Goal: Information Seeking & Learning: Check status

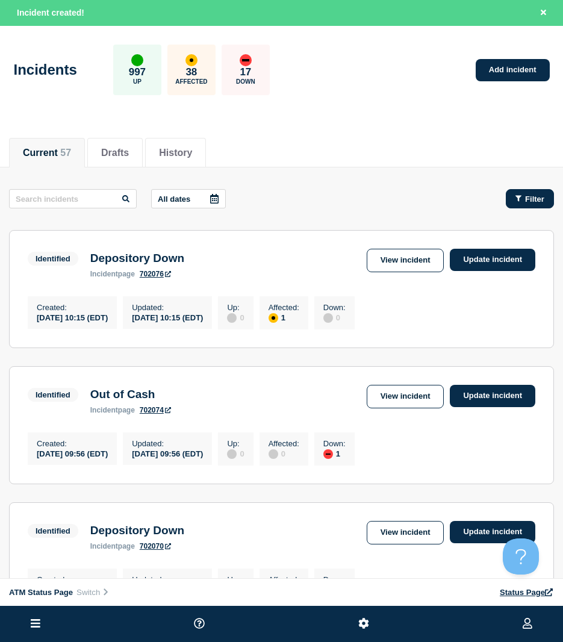
click at [515, 190] on button "Filter" at bounding box center [530, 198] width 48 height 19
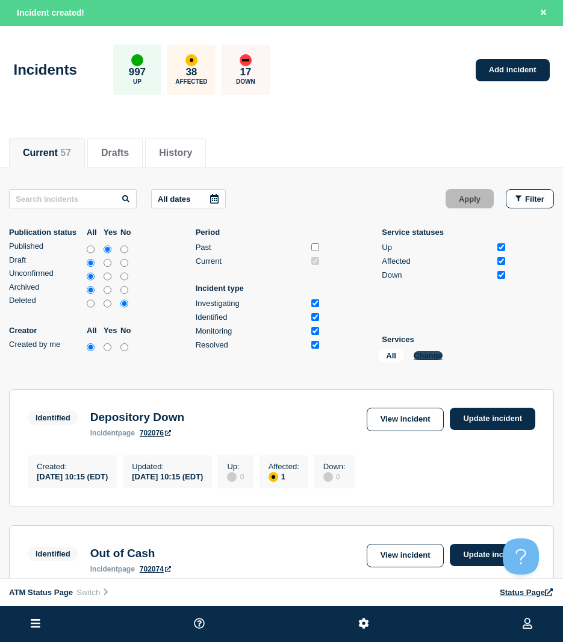
click at [436, 358] on button "Change" at bounding box center [428, 355] width 29 height 9
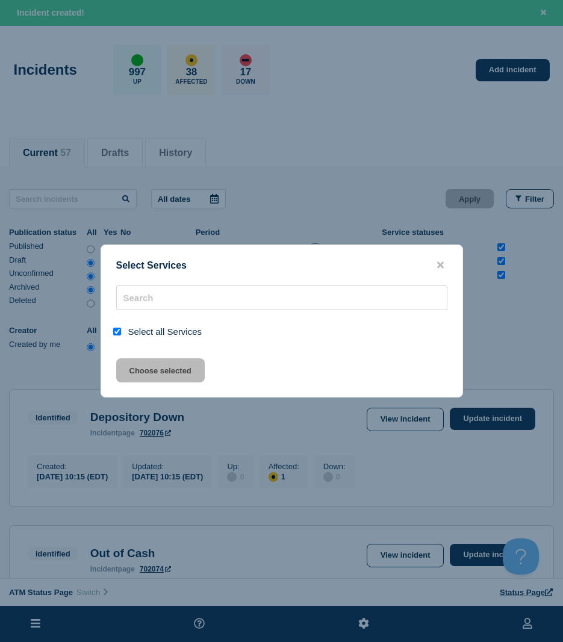
checkbox input "true"
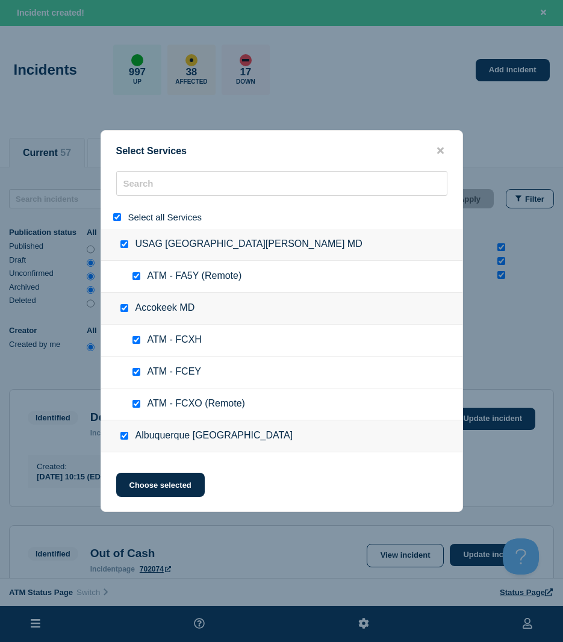
click at [414, 351] on button "Change" at bounding box center [428, 355] width 29 height 9
drag, startPoint x: 109, startPoint y: 220, endPoint x: 117, endPoint y: 217, distance: 8.4
click at [113, 219] on div "Select all Services" at bounding box center [281, 216] width 361 height 23
click at [117, 217] on input "select all" at bounding box center [117, 217] width 8 height 8
checkbox input "false"
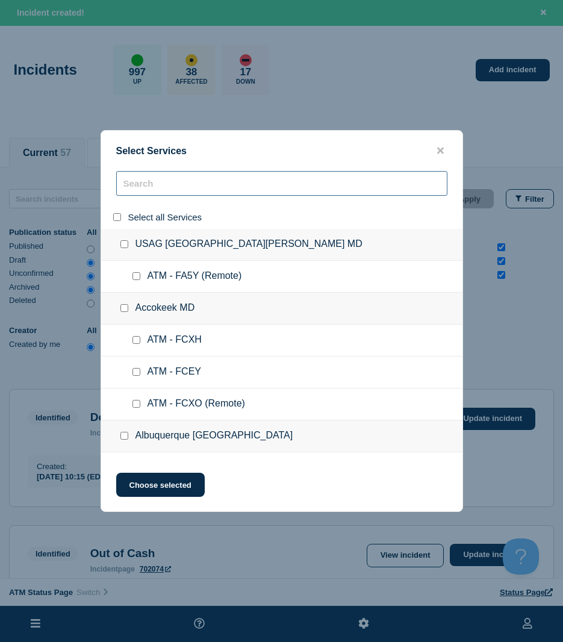
checkbox input "false"
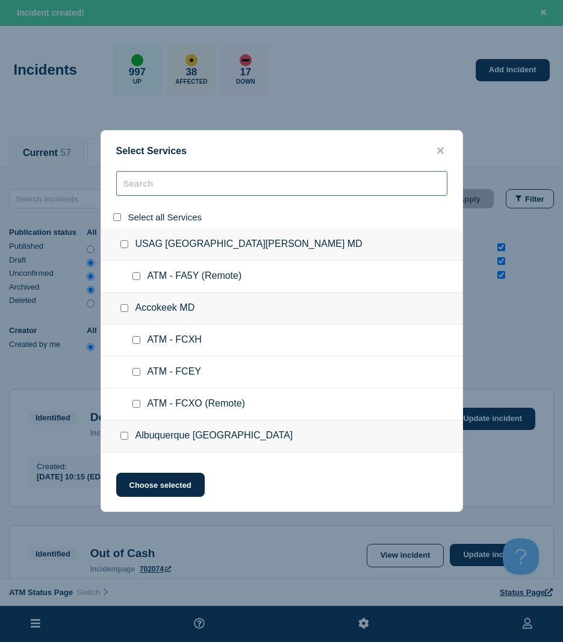
checkbox input "false"
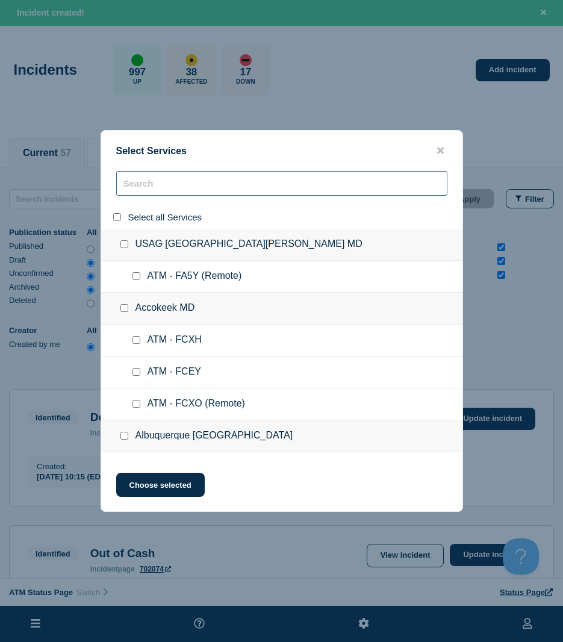
checkbox input "false"
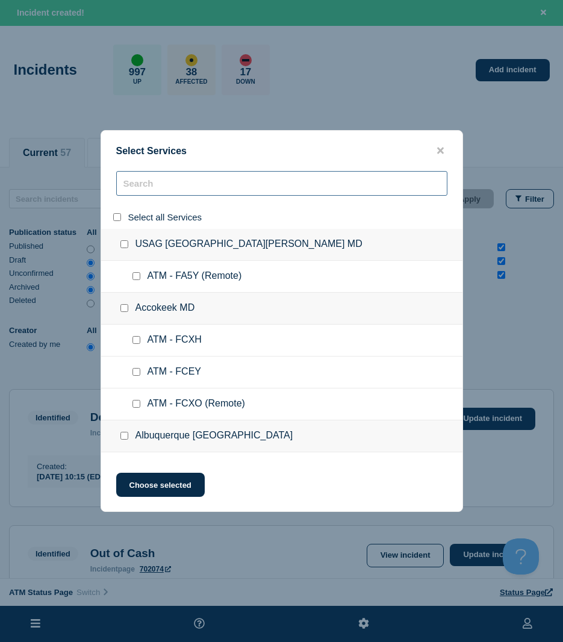
checkbox input "false"
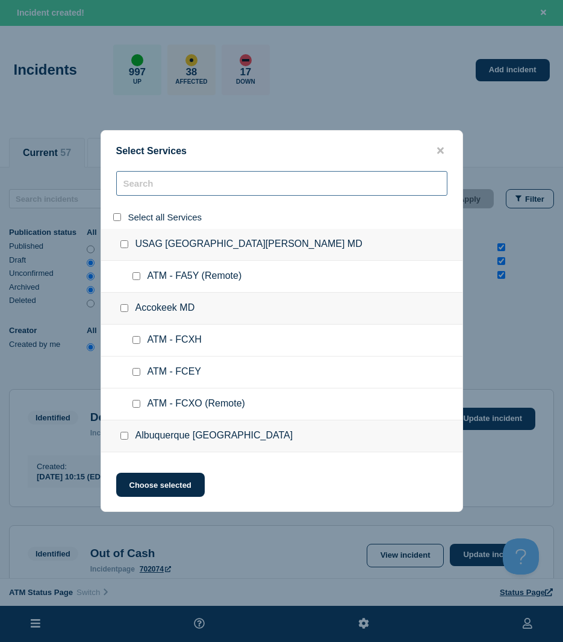
checkbox input "false"
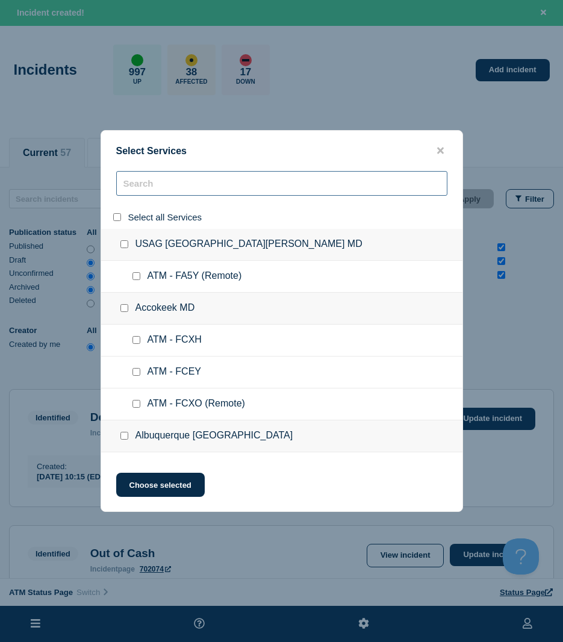
checkbox input "false"
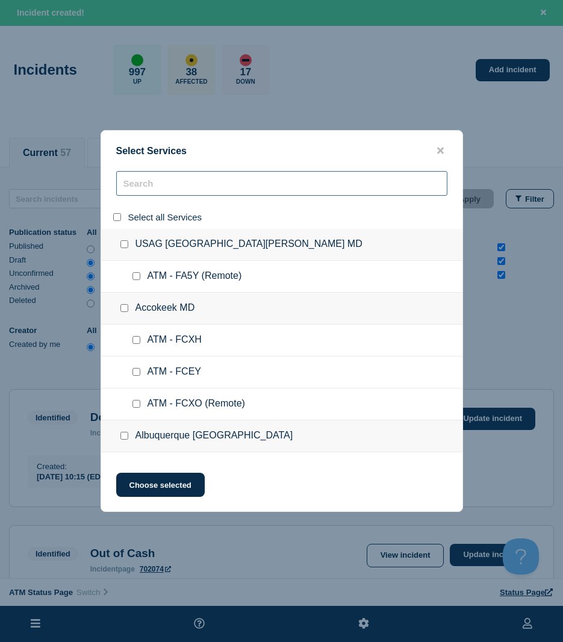
checkbox input "false"
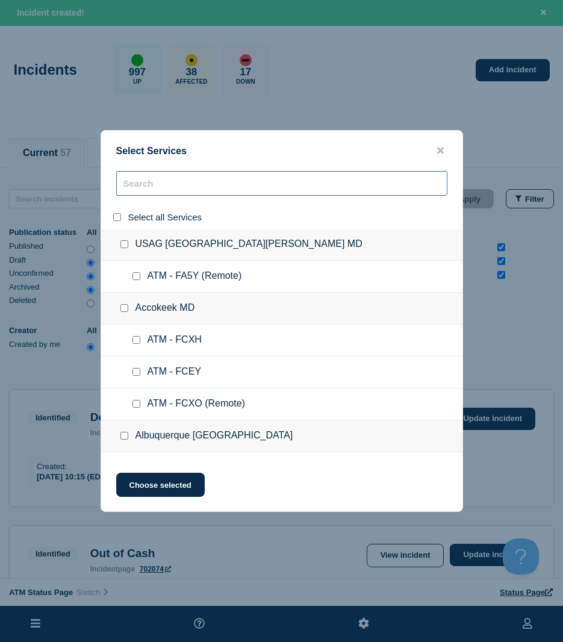
checkbox input "false"
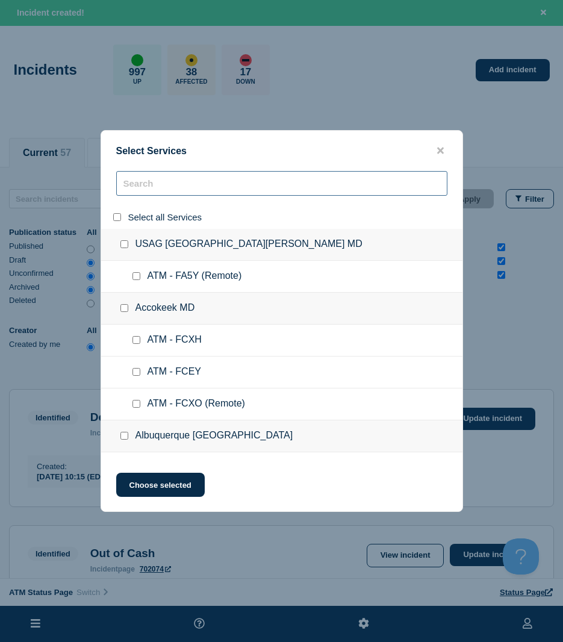
checkbox input "false"
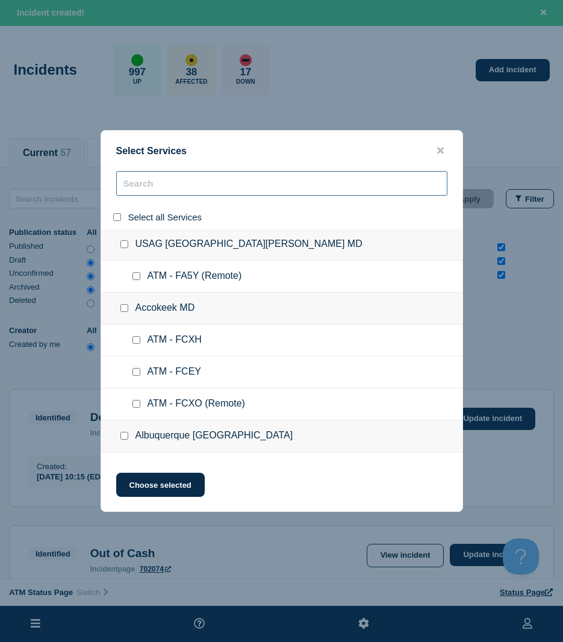
checkbox input "false"
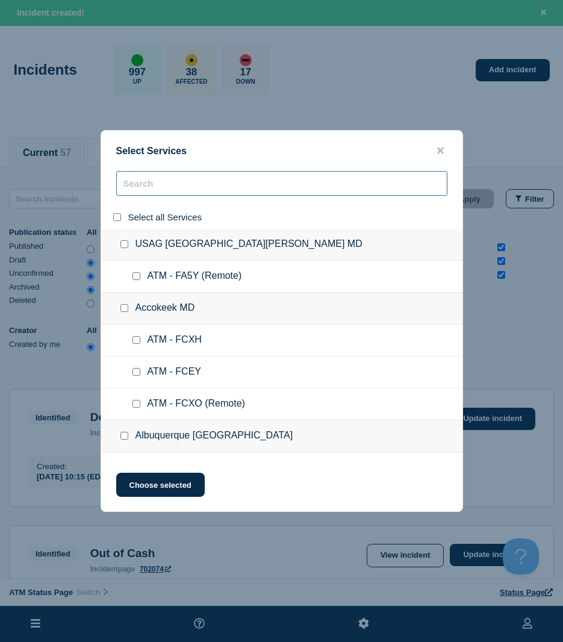
checkbox input "false"
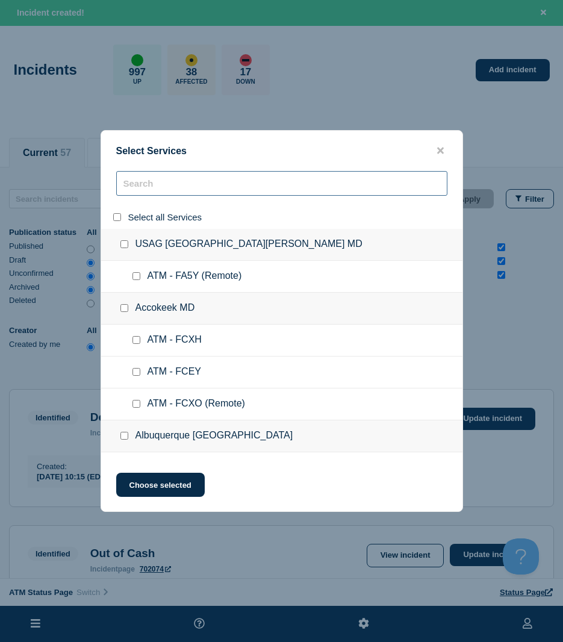
checkbox input "false"
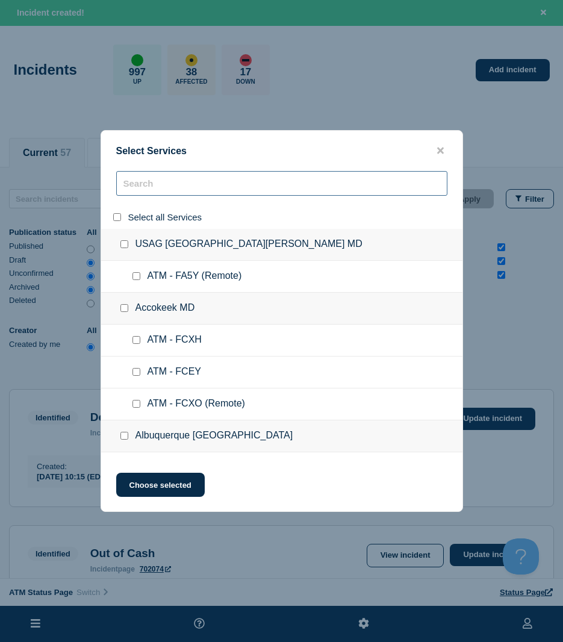
checkbox input "false"
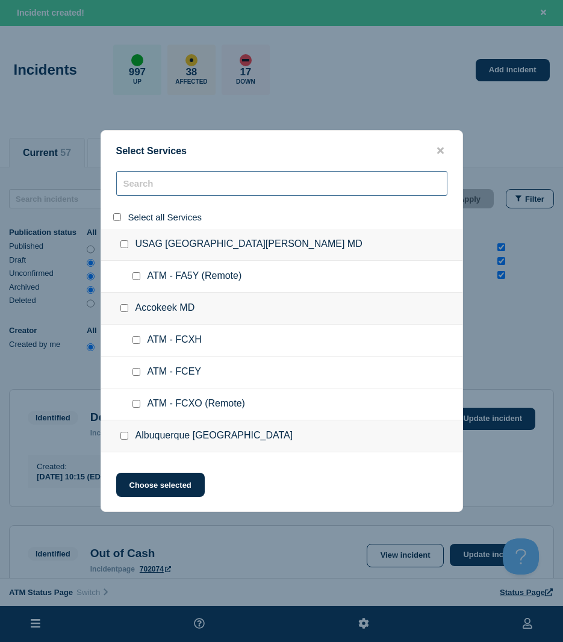
checkbox input "false"
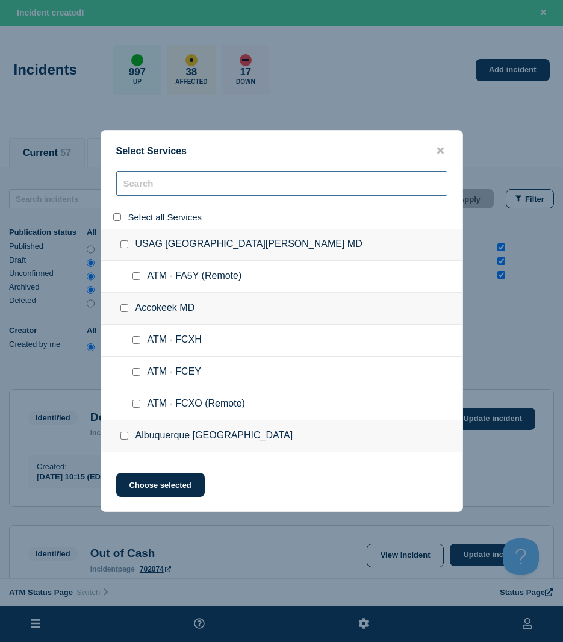
checkbox input "false"
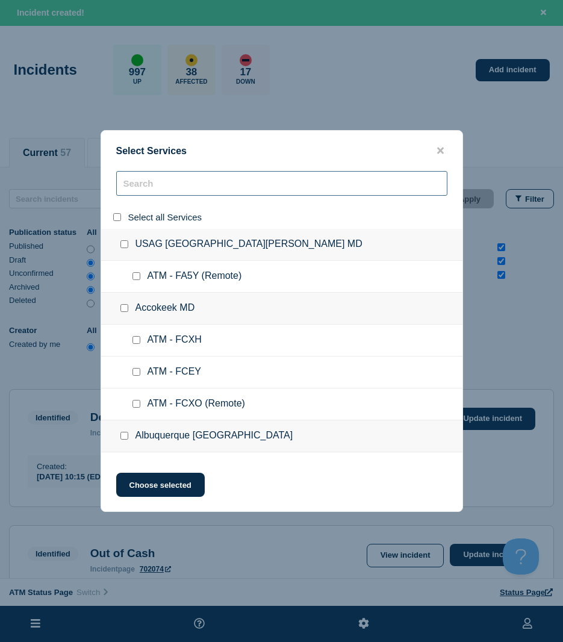
checkbox input "false"
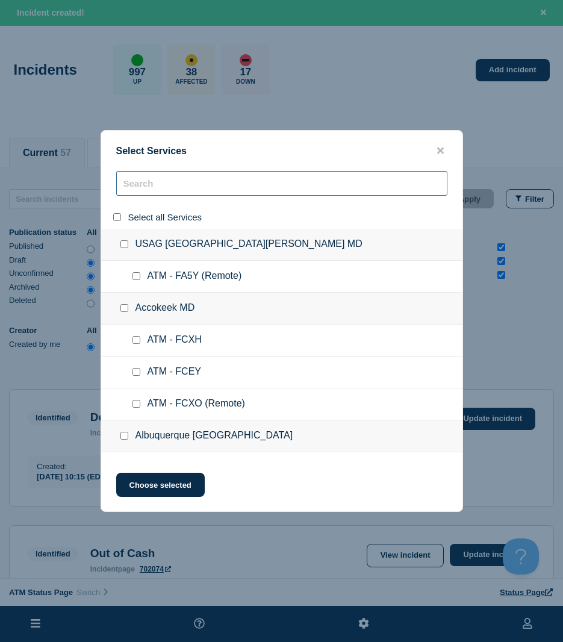
checkbox input "false"
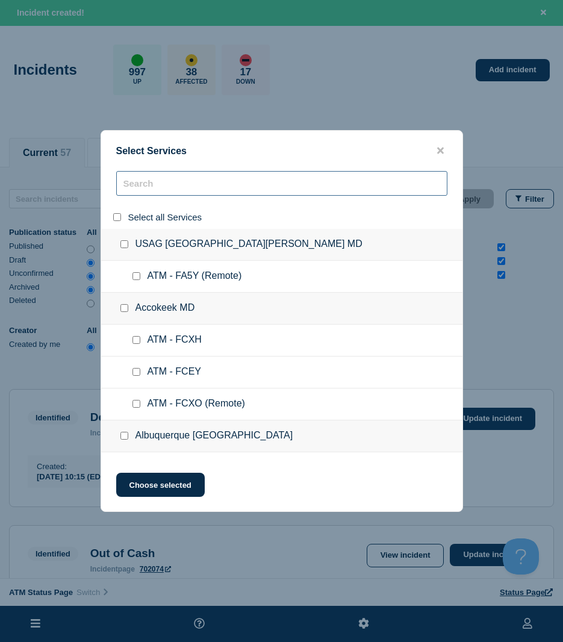
checkbox input "false"
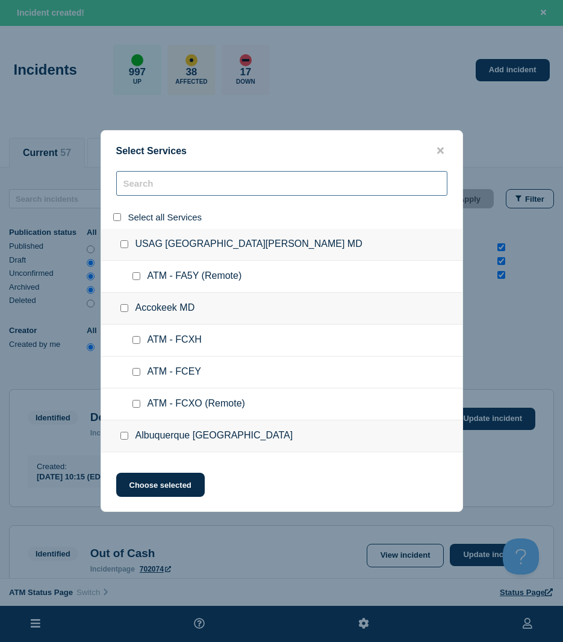
checkbox input "false"
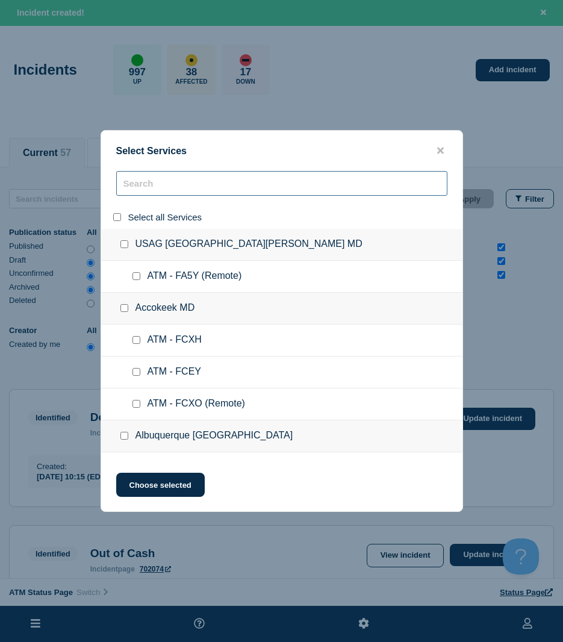
checkbox input "false"
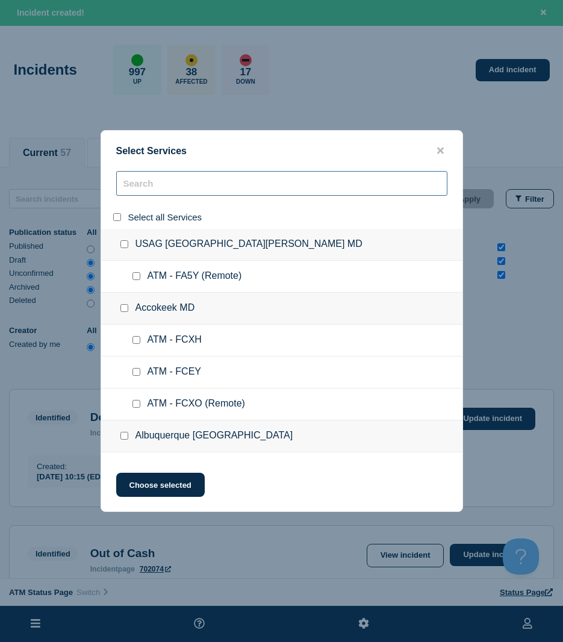
checkbox input "false"
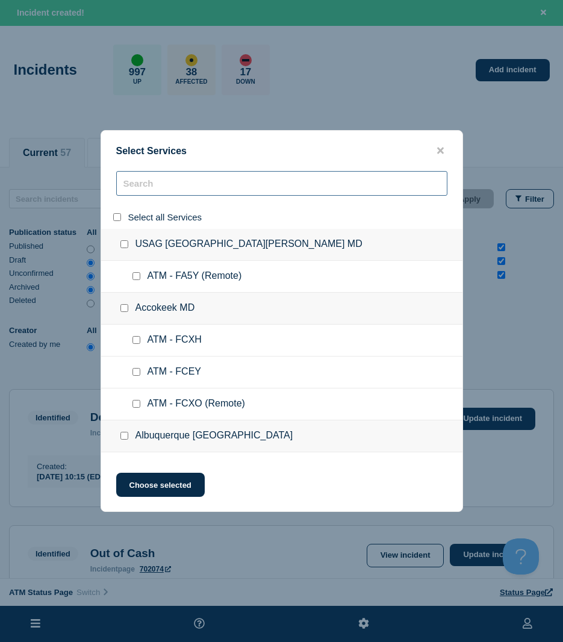
checkbox input "false"
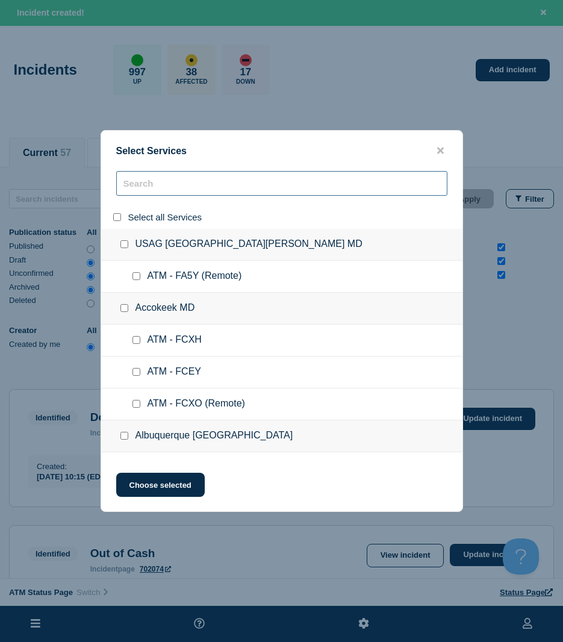
checkbox input "false"
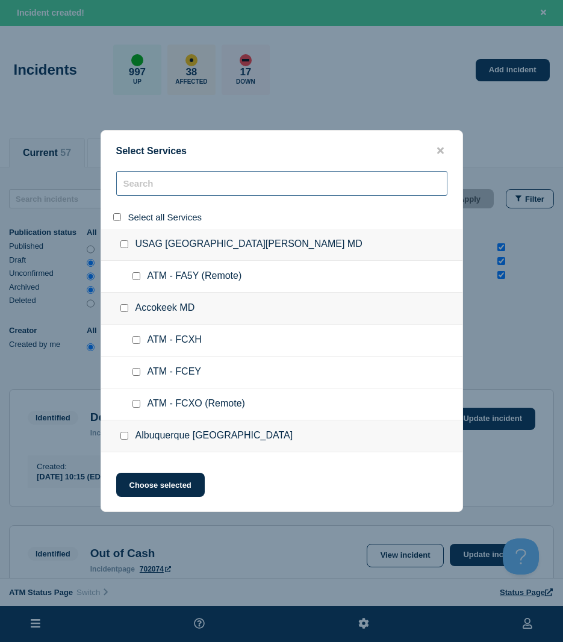
checkbox input "false"
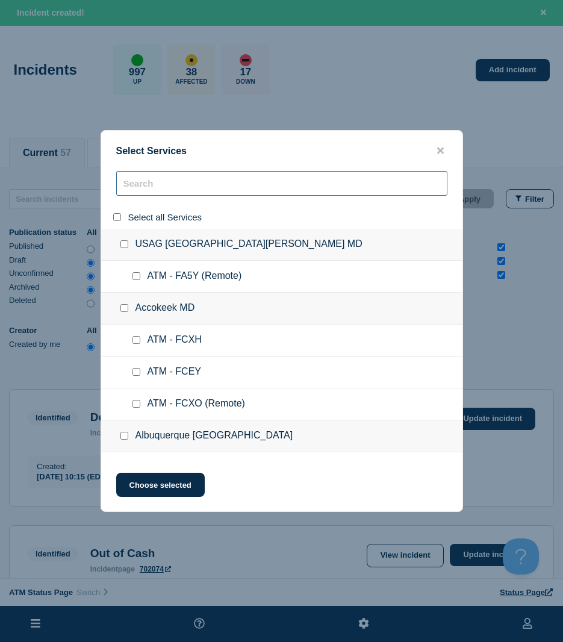
checkbox input "false"
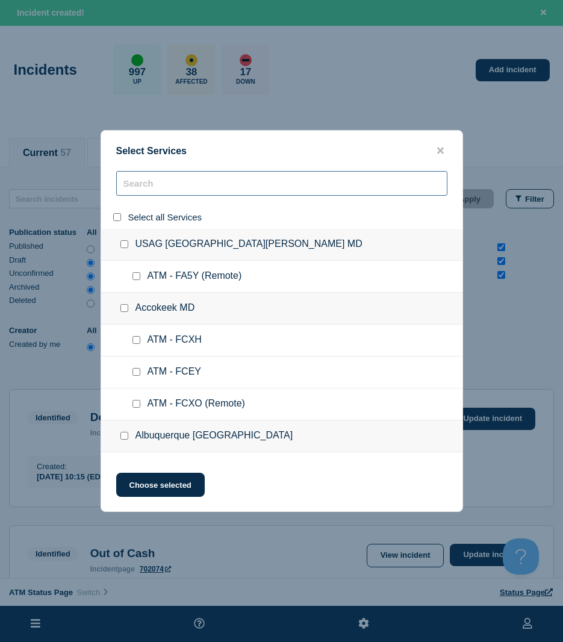
checkbox input "false"
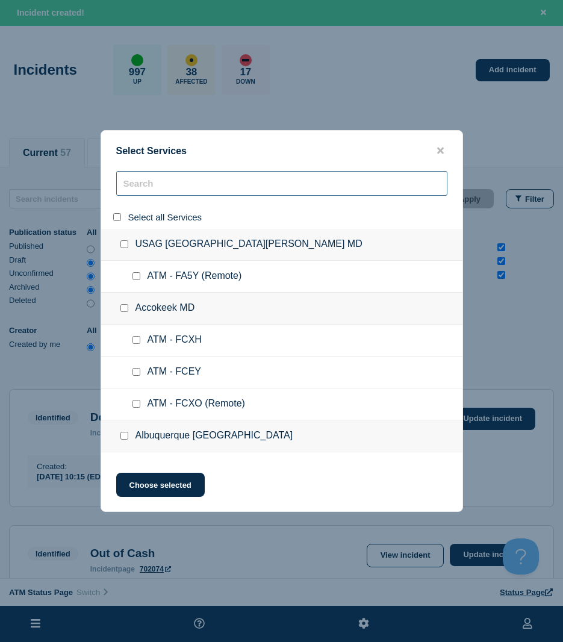
checkbox input "false"
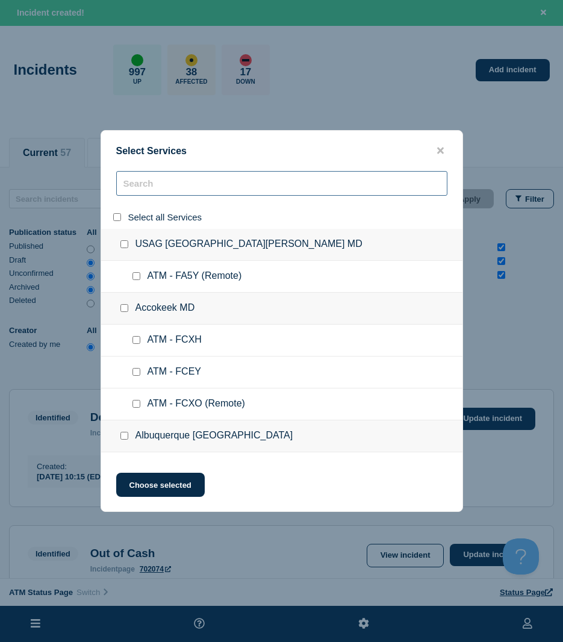
checkbox input "false"
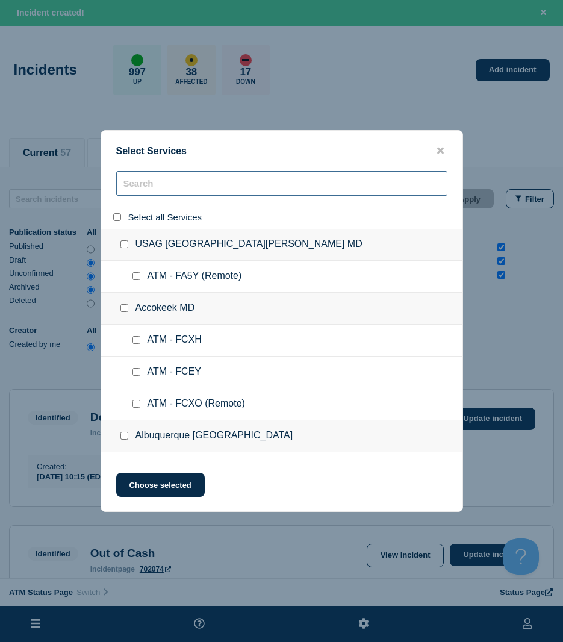
checkbox input "false"
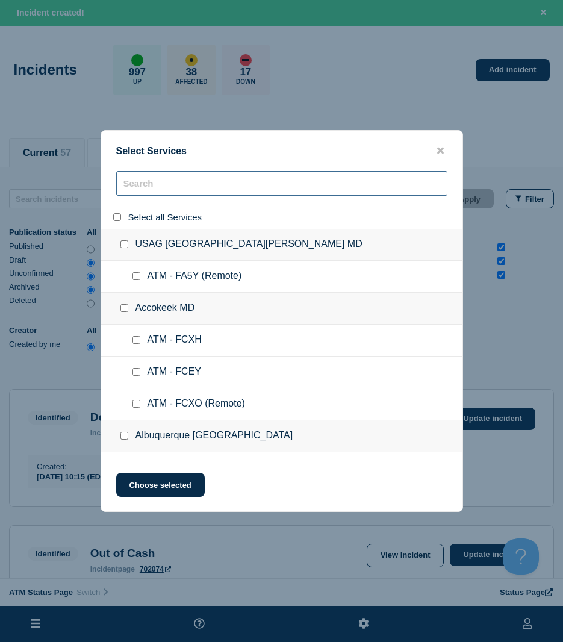
checkbox input "false"
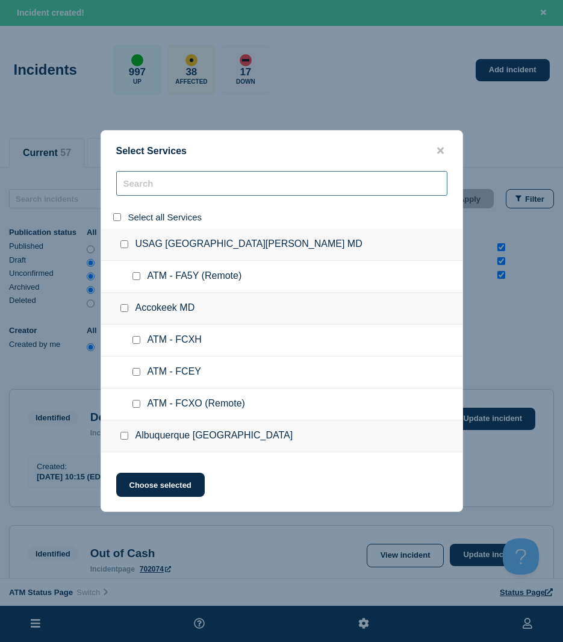
checkbox input "false"
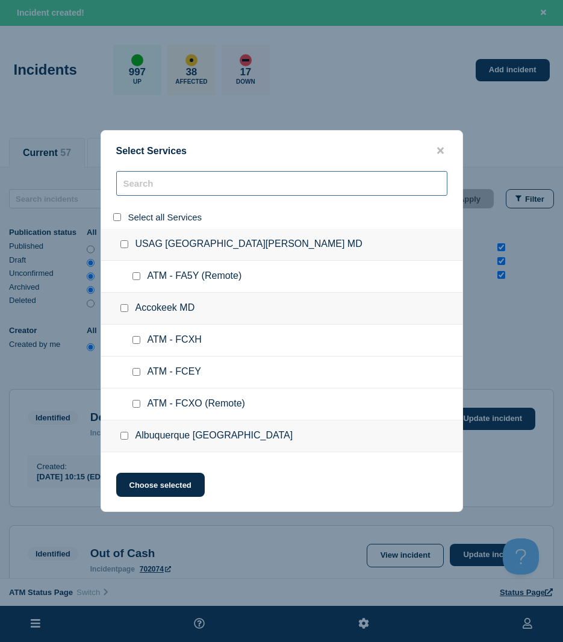
checkbox input "false"
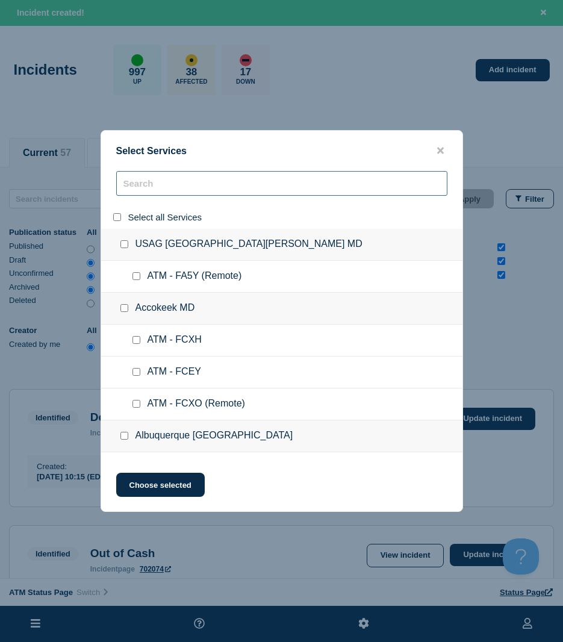
checkbox input "false"
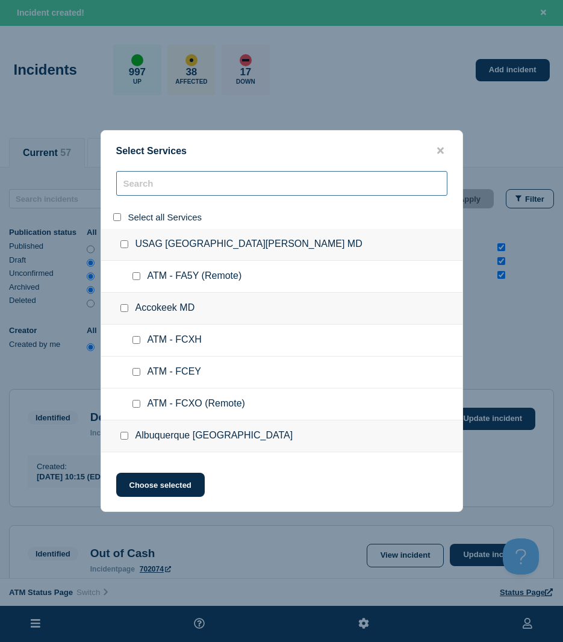
checkbox input "false"
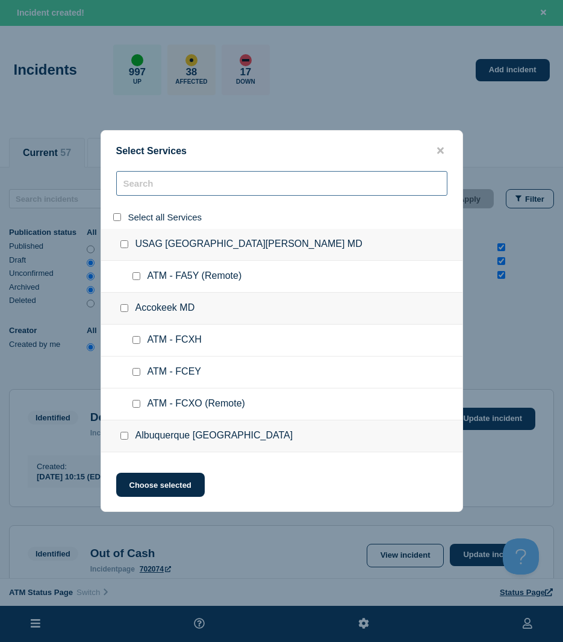
checkbox input "false"
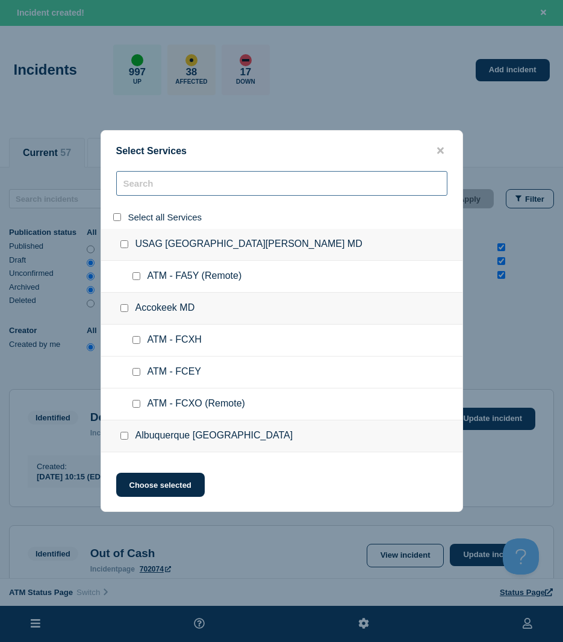
checkbox input "false"
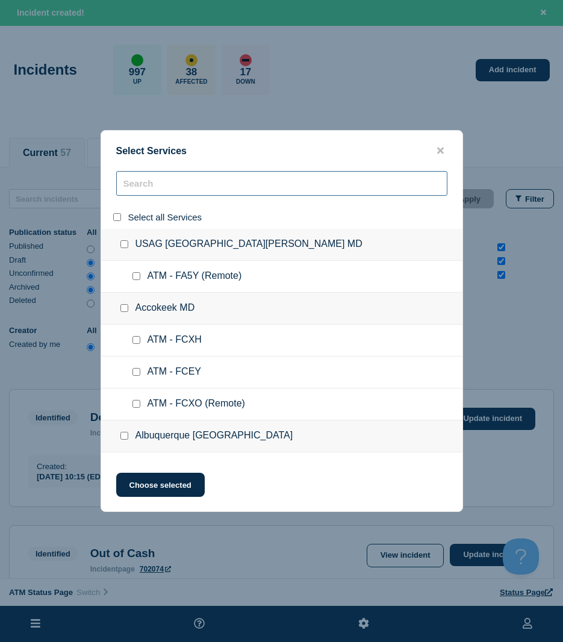
checkbox input "false"
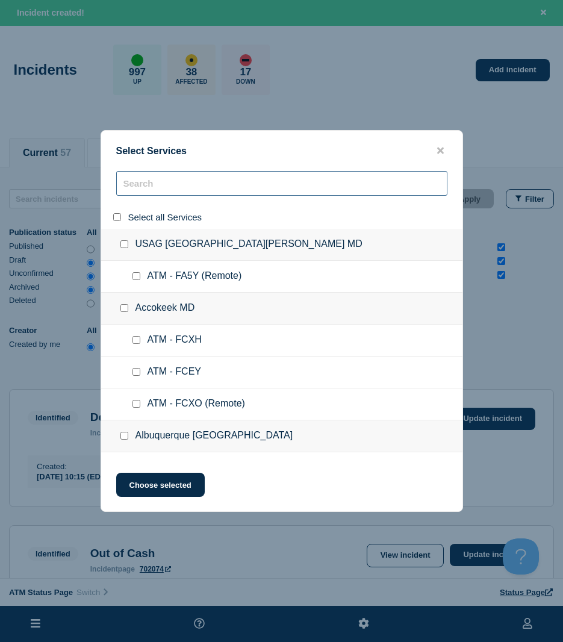
checkbox input "false"
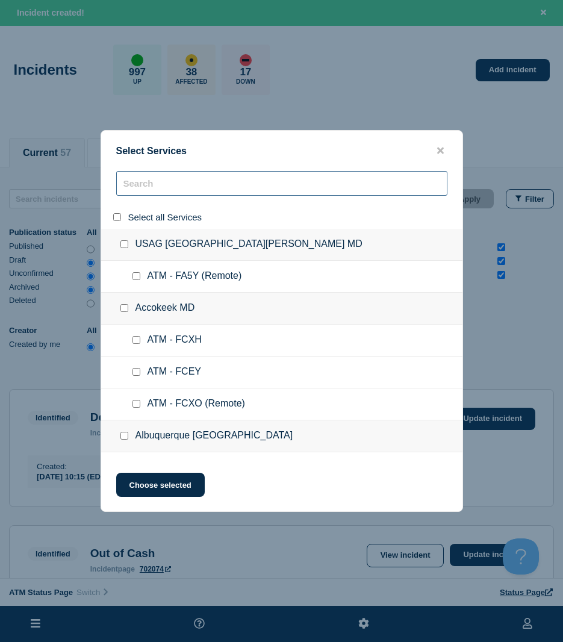
checkbox input "false"
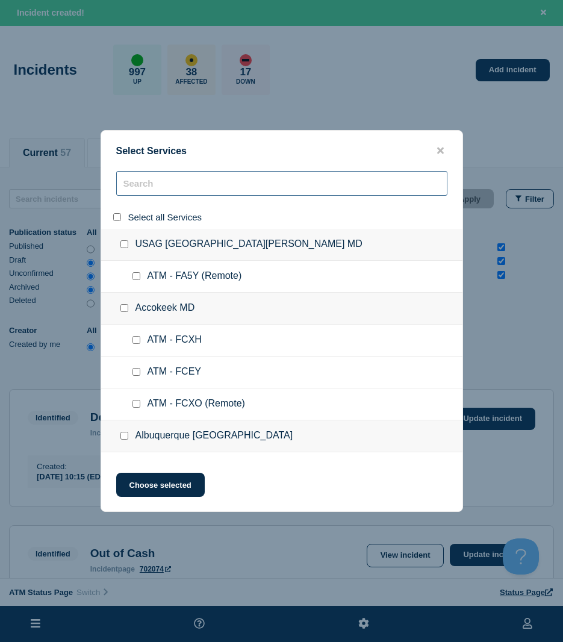
checkbox input "false"
click at [161, 173] on input "search" at bounding box center [281, 183] width 331 height 25
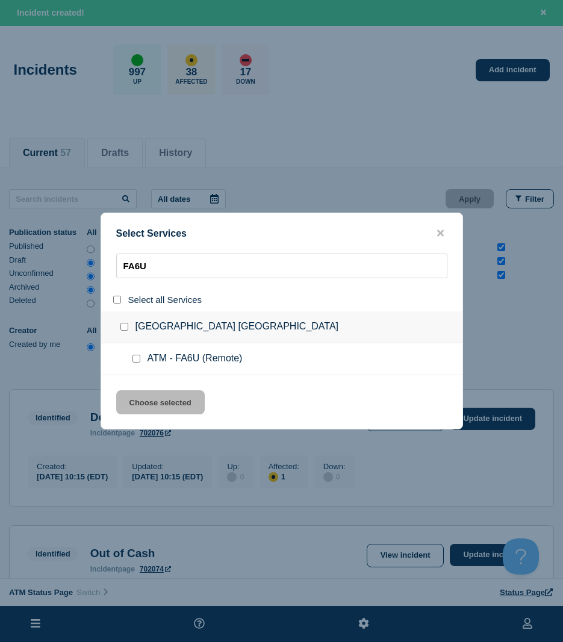
click at [138, 351] on ul "ATM - FA6U (Remote)" at bounding box center [281, 359] width 361 height 32
click at [136, 355] on div at bounding box center [138, 359] width 17 height 12
click at [135, 363] on input "service: ATM - FA6U (Remote)" at bounding box center [136, 359] width 8 height 8
click at [146, 401] on button "Choose selected" at bounding box center [160, 402] width 89 height 24
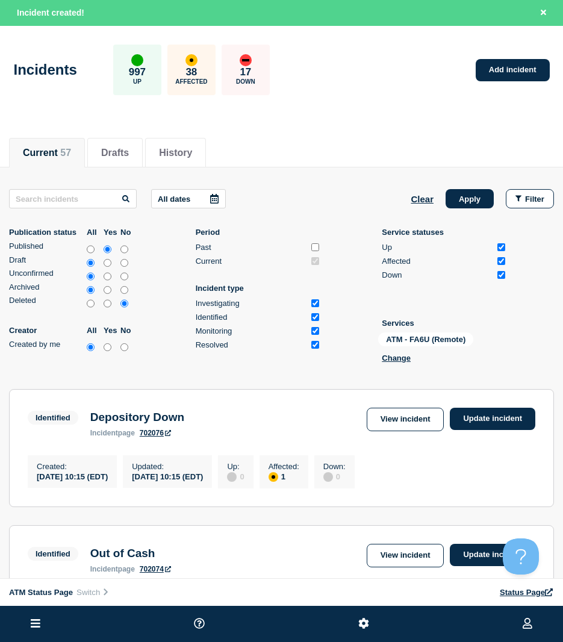
click at [465, 208] on div "All dates Clear Apply Filter Publication status All Yes No Published Draft Unco…" at bounding box center [281, 278] width 545 height 178
click at [468, 198] on button "Apply" at bounding box center [470, 198] width 48 height 19
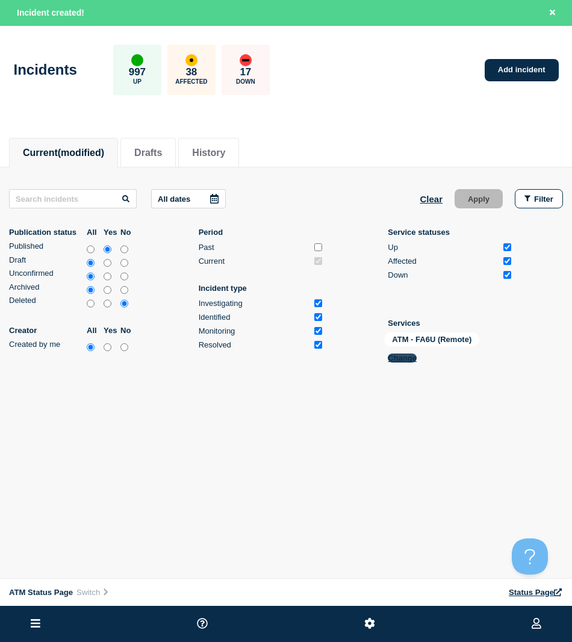
click at [401, 358] on button "Change" at bounding box center [402, 357] width 29 height 9
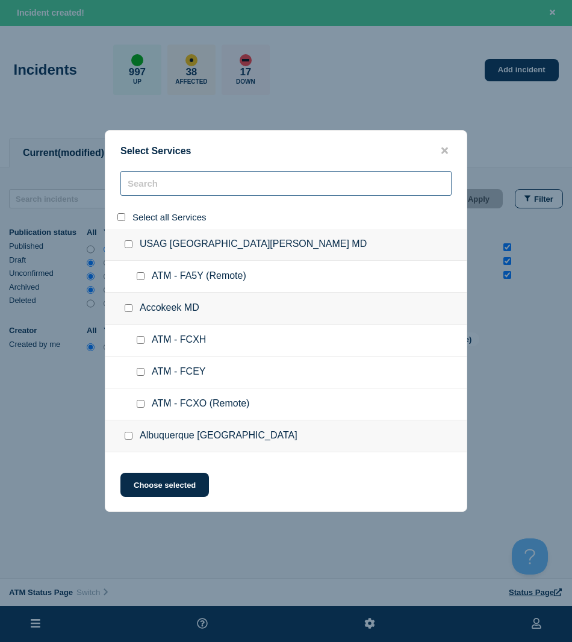
click at [158, 184] on input "search" at bounding box center [285, 183] width 331 height 25
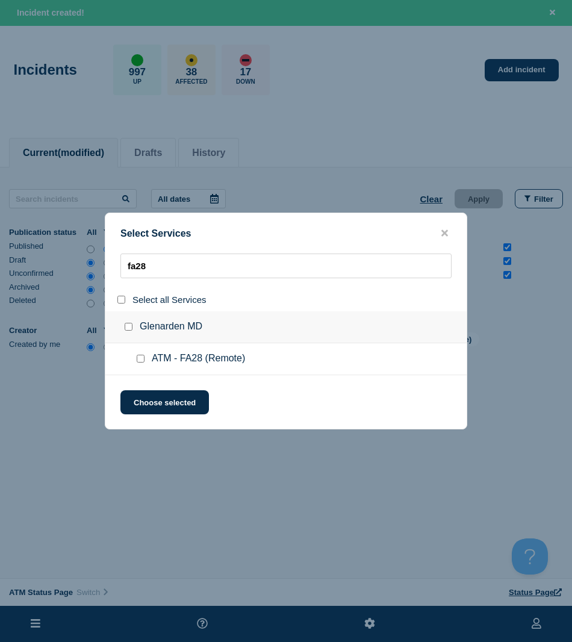
click at [139, 357] on input "service: ATM - FA28 (Remote)" at bounding box center [141, 359] width 8 height 8
click at [157, 402] on button "Choose selected" at bounding box center [164, 402] width 89 height 24
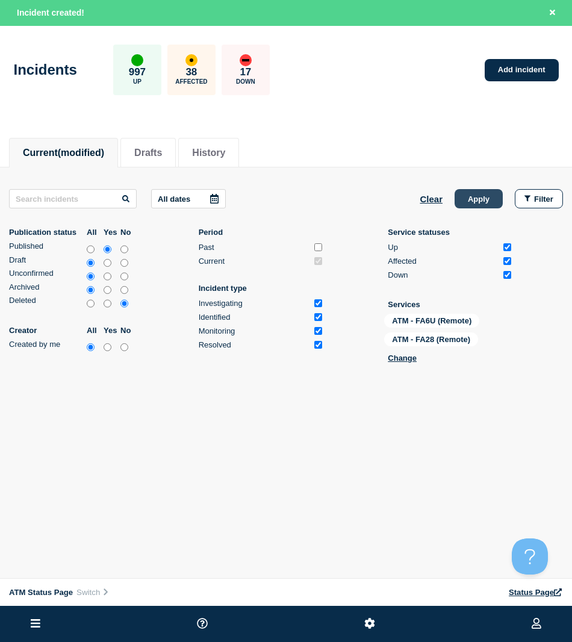
click at [459, 207] on button "Apply" at bounding box center [479, 198] width 48 height 19
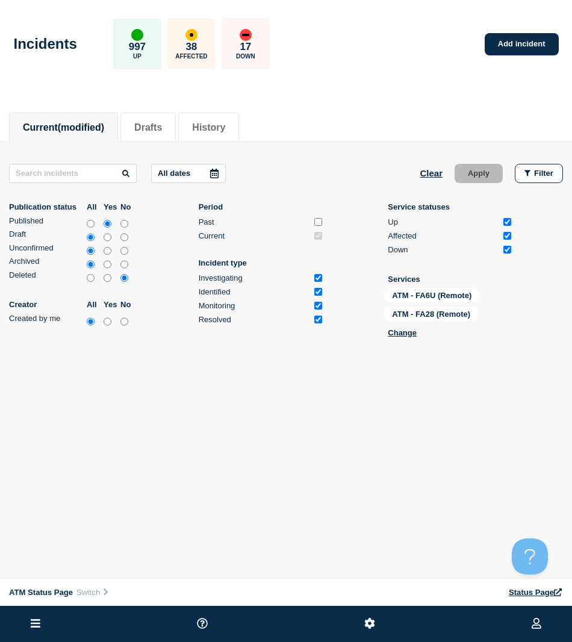
click at [407, 342] on div "All dates Clear Apply Filter Publication status All Yes No Published Draft Unco…" at bounding box center [286, 264] width 554 height 200
click at [407, 338] on div "ATM - FA6U (Remote) ATM - FA28 (Remote) Change" at bounding box center [444, 315] width 120 height 54
click at [406, 338] on div "ATM - FA6U (Remote) ATM - FA28 (Remote) Change" at bounding box center [444, 315] width 120 height 54
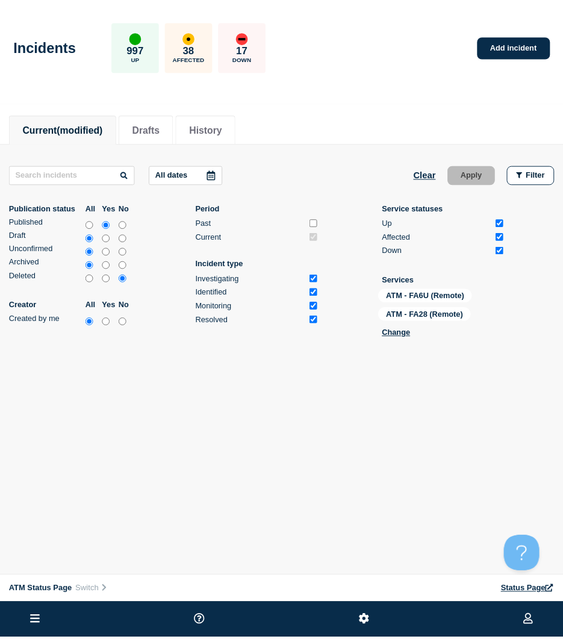
scroll to position [199, 0]
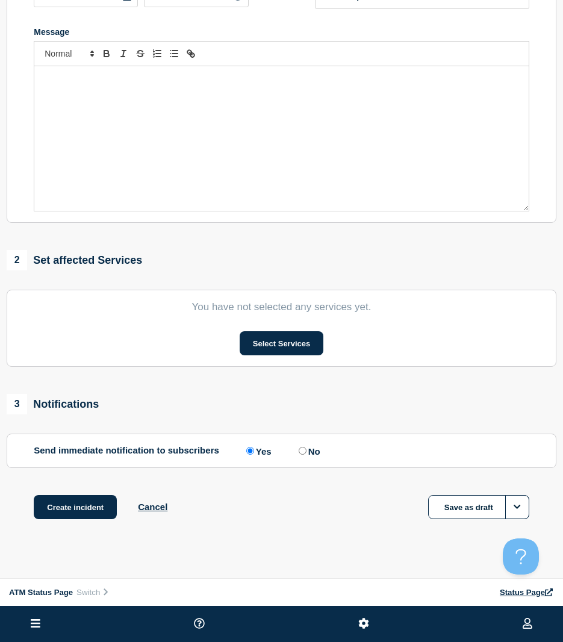
click at [153, 494] on div "1 Provide details Title (required) Start time (EDT) (required) [DATE] 11:18 Inc…" at bounding box center [281, 205] width 563 height 690
click at [153, 523] on div "Create incident Cancel Save as draft" at bounding box center [282, 522] width 550 height 54
click at [155, 518] on div "Create incident Cancel" at bounding box center [101, 507] width 134 height 24
click at [159, 508] on button "Cancel" at bounding box center [153, 507] width 30 height 10
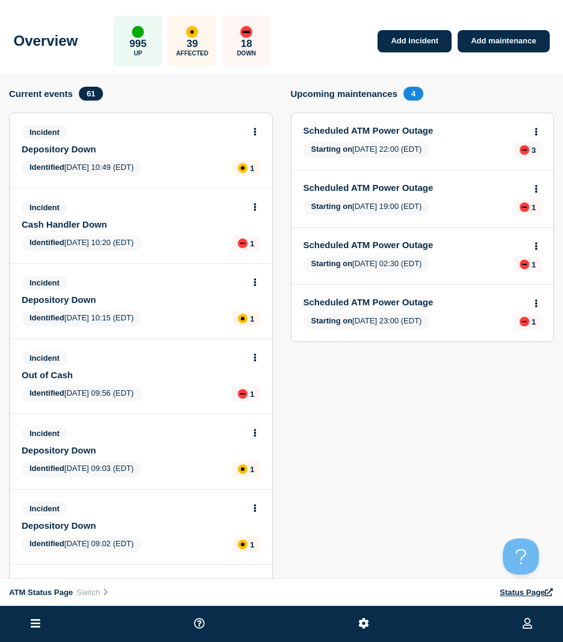
click at [30, 630] on button at bounding box center [35, 624] width 17 height 14
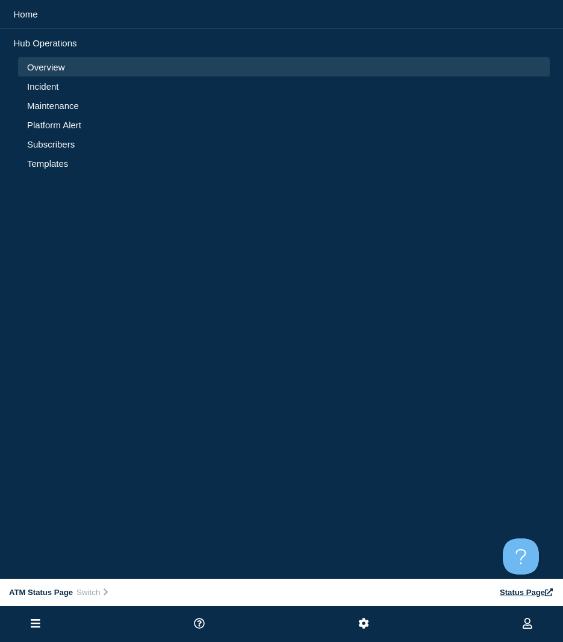
click at [58, 96] on li "Incident" at bounding box center [284, 105] width 532 height 19
click at [52, 87] on link "Incident" at bounding box center [284, 86] width 514 height 10
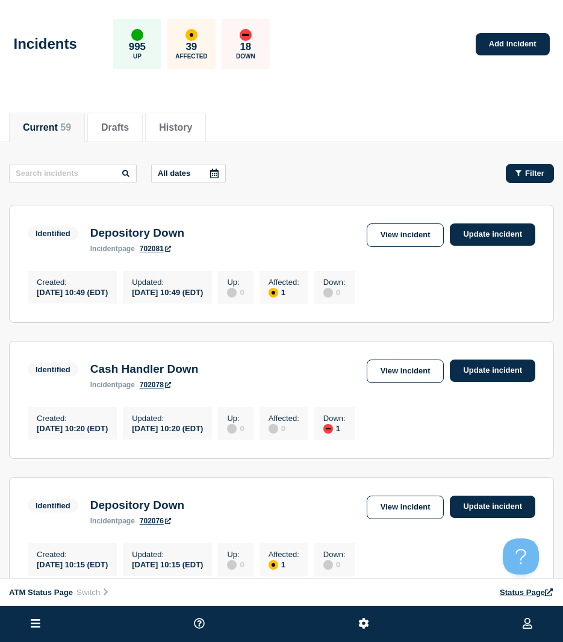
click at [505, 178] on div "Filter" at bounding box center [524, 173] width 60 height 19
click at [540, 180] on button "Filter" at bounding box center [530, 173] width 48 height 19
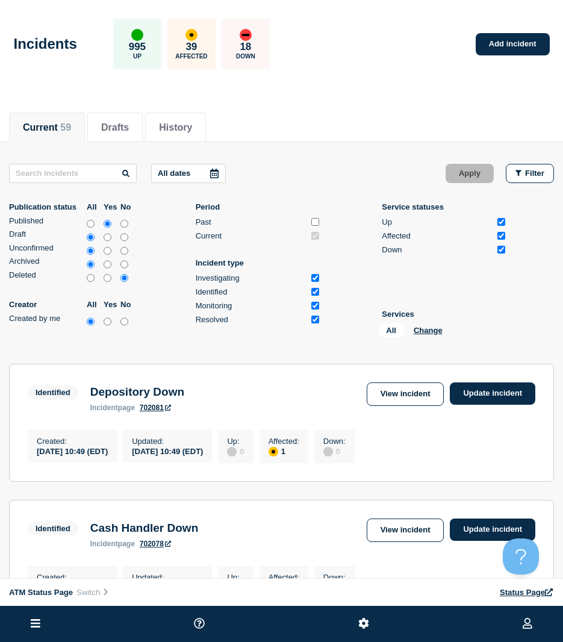
click at [445, 334] on div "All Change" at bounding box center [438, 332] width 120 height 19
click at [432, 329] on button "Change" at bounding box center [428, 330] width 29 height 9
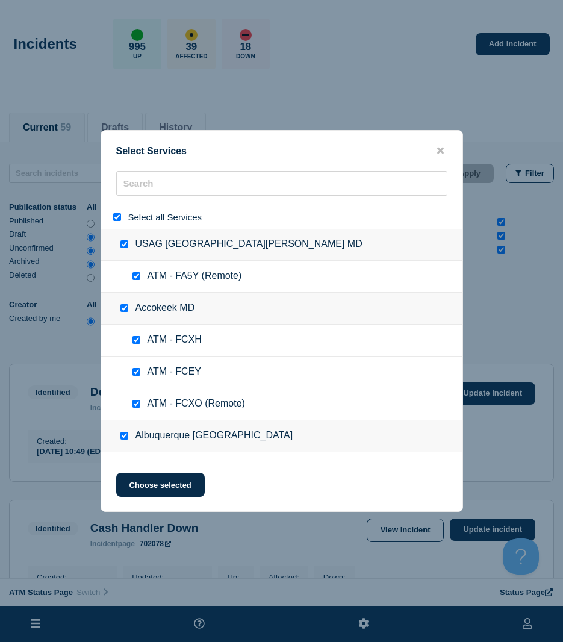
drag, startPoint x: 119, startPoint y: 220, endPoint x: 376, endPoint y: 450, distance: 345.9
click at [119, 220] on input "select all" at bounding box center [117, 217] width 8 height 8
